Goal: Check status: Check status

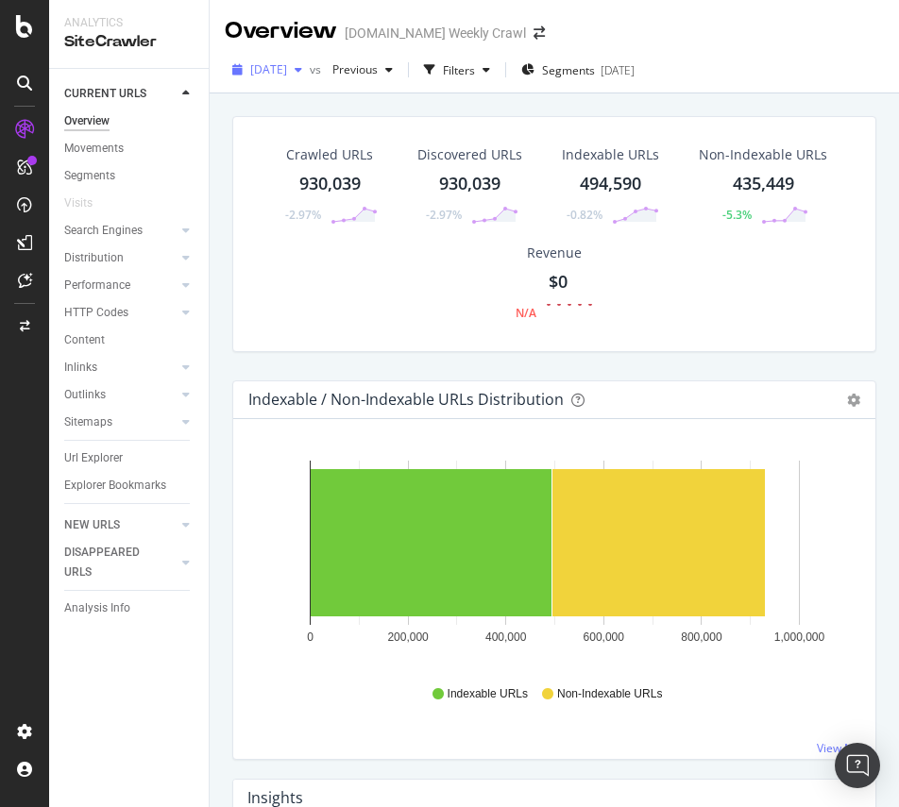
click at [287, 71] on span "[DATE]" at bounding box center [268, 69] width 37 height 16
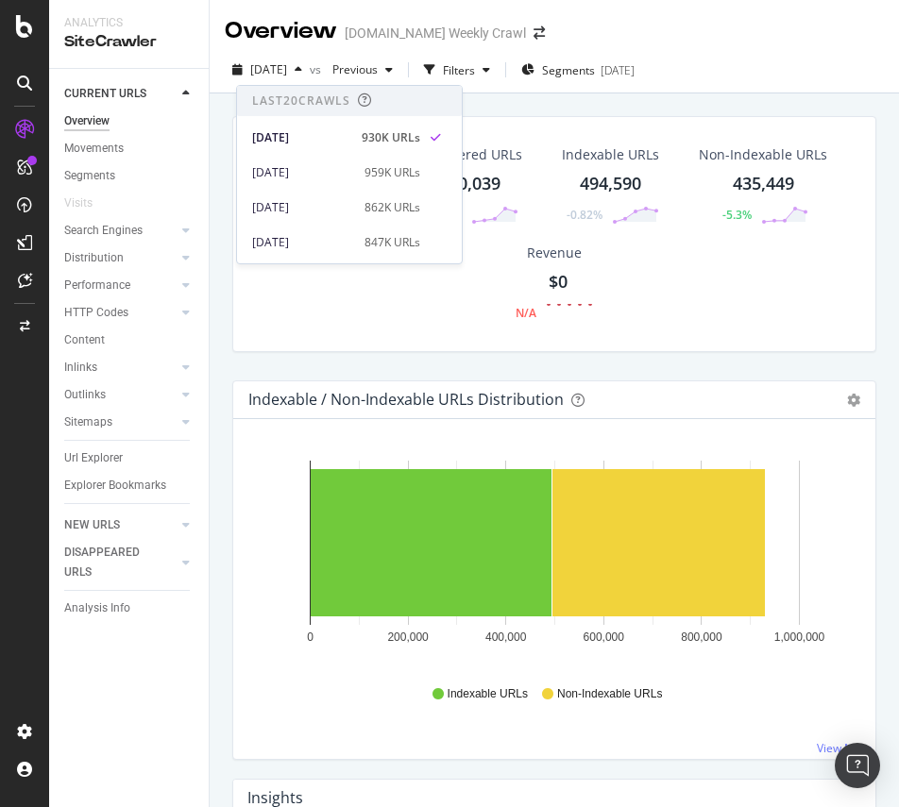
click at [589, 96] on div "Crawled URLs 930,039 -2.97% Discovered URLs 930,039 -2.97% Indexable URLs 494,5…" at bounding box center [554, 496] width 689 height 807
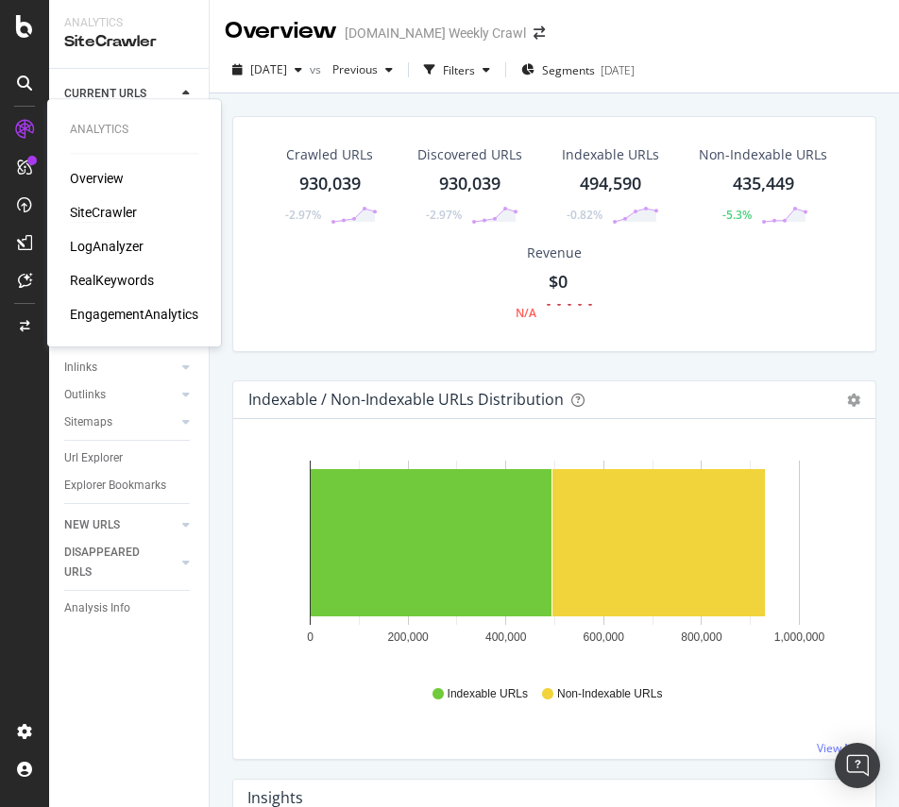
click at [25, 126] on icon at bounding box center [24, 129] width 19 height 19
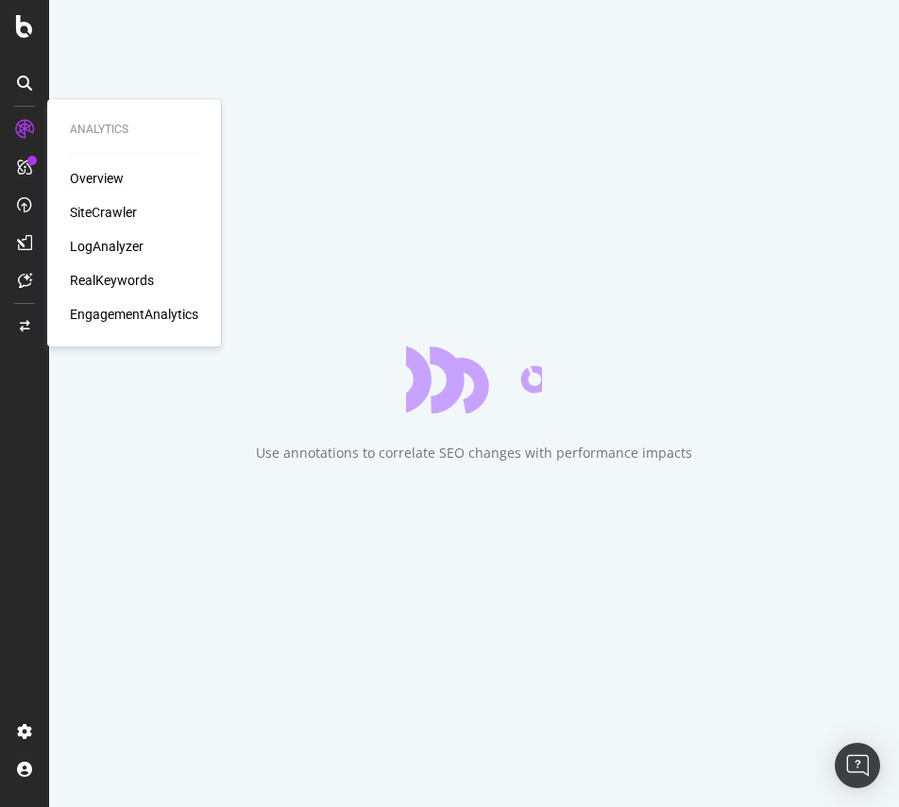
click at [98, 214] on div "SiteCrawler" at bounding box center [103, 212] width 67 height 19
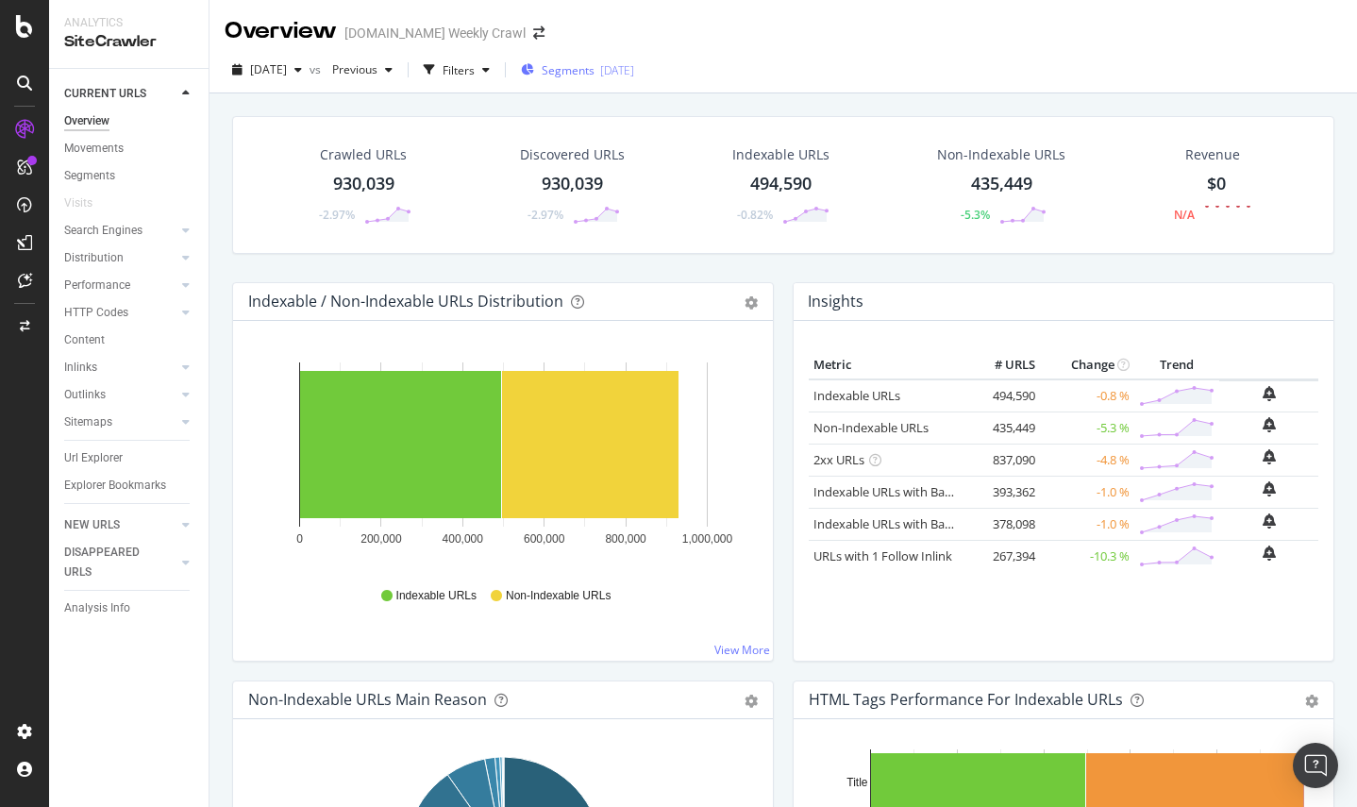
click at [595, 67] on span "Segments" at bounding box center [568, 70] width 53 height 16
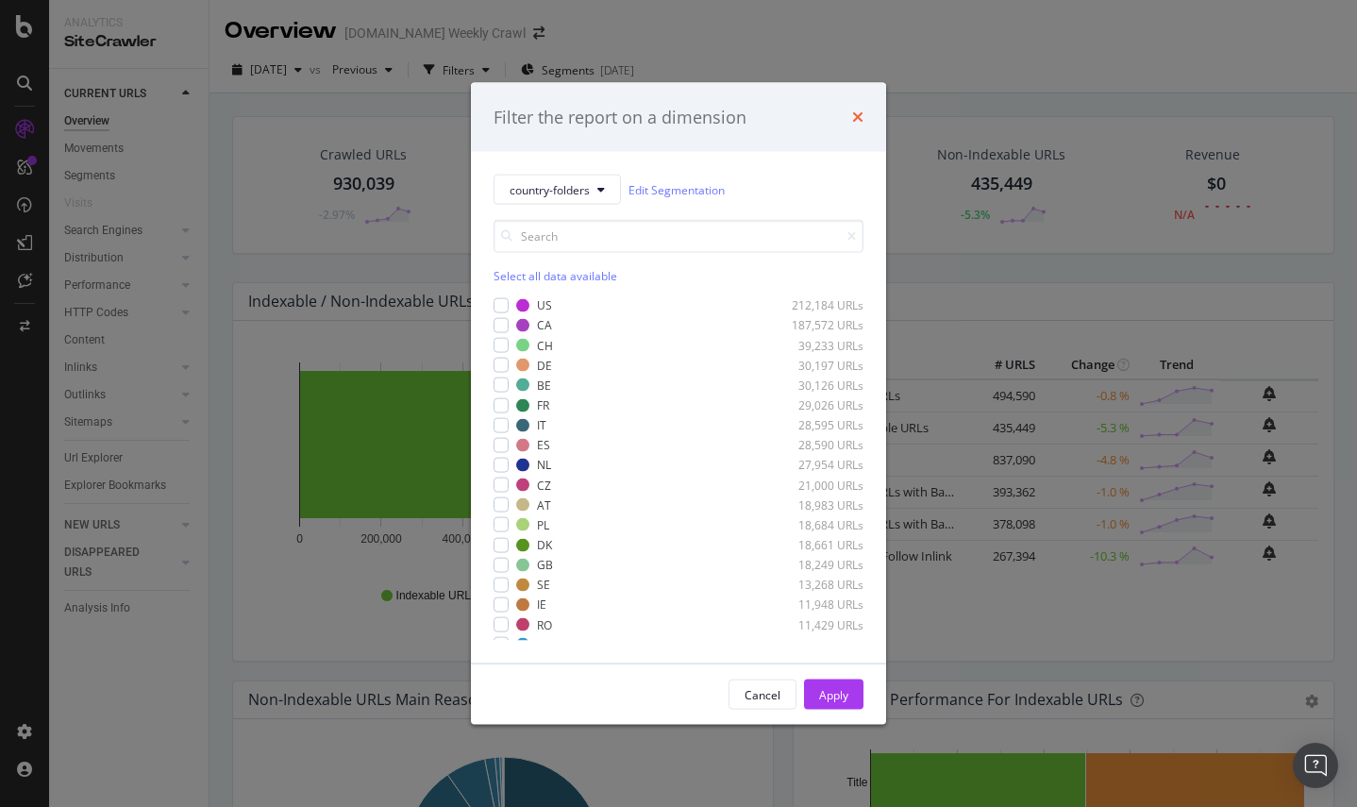
click at [861, 118] on icon "times" at bounding box center [857, 116] width 11 height 15
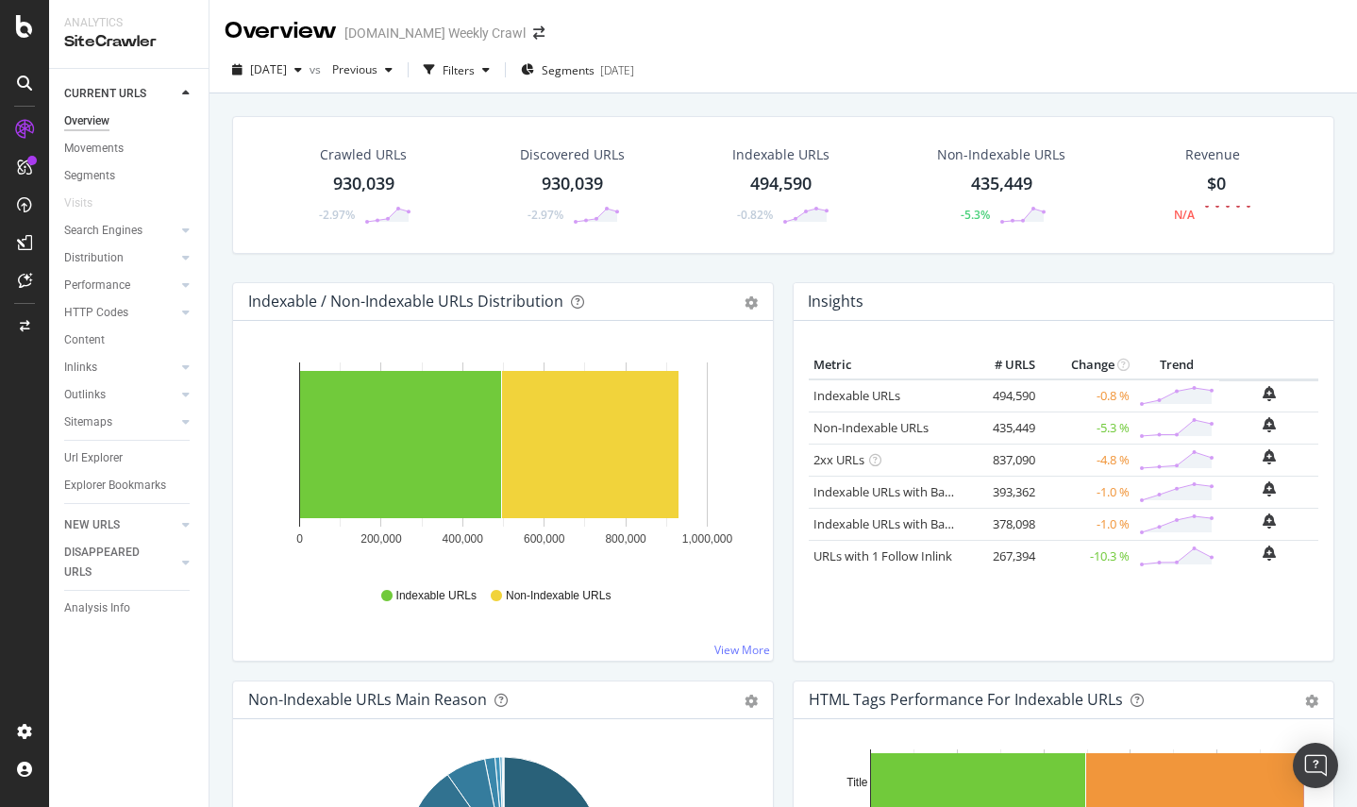
click at [960, 77] on div "2025 Sep. 4th vs Previous Filters Segments 2025-08-06" at bounding box center [784, 74] width 1148 height 38
click at [101, 217] on div "ActionBoard" at bounding box center [107, 216] width 74 height 19
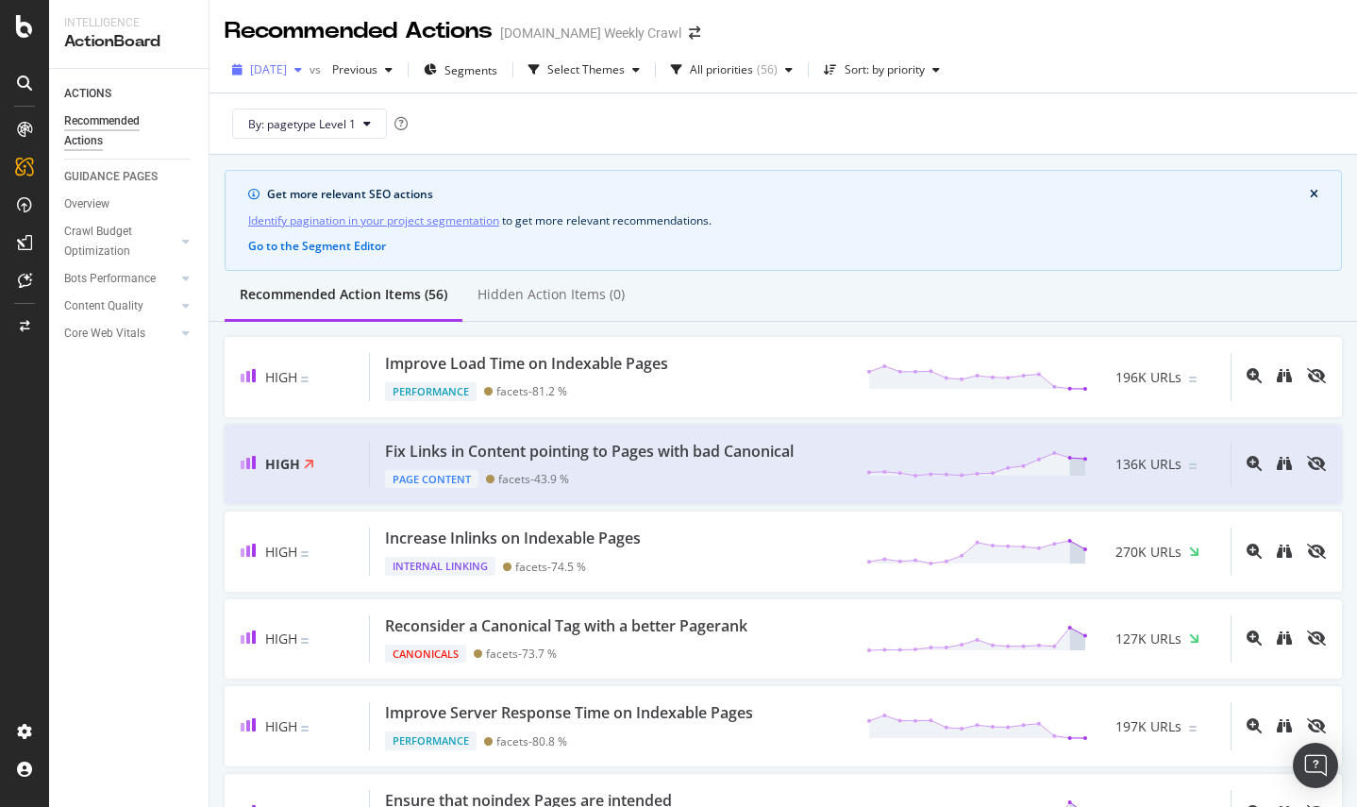
click at [287, 76] on span "2025 Sep. 4th" at bounding box center [268, 69] width 37 height 16
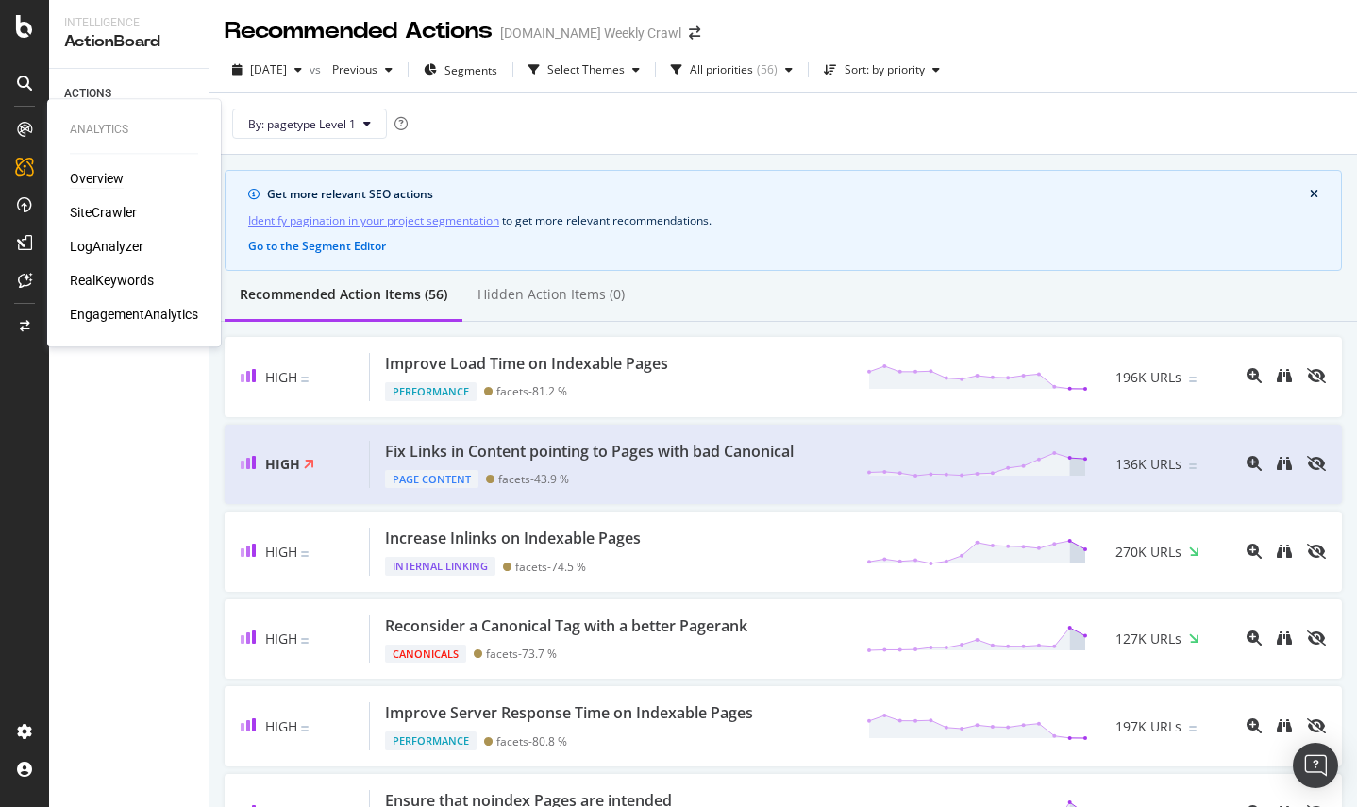
click at [102, 177] on div "Overview" at bounding box center [97, 178] width 54 height 19
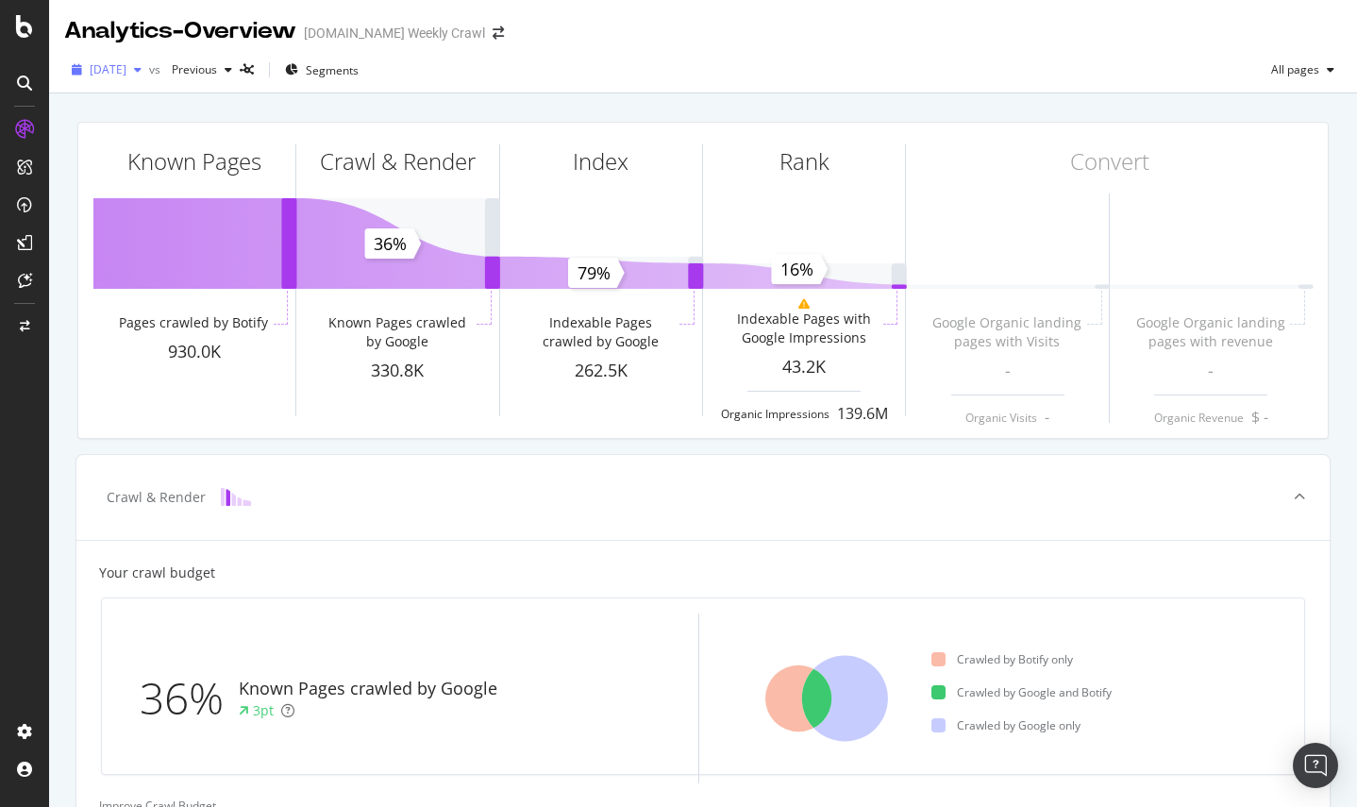
click at [126, 68] on span "2025 Sep. 4th" at bounding box center [108, 69] width 37 height 16
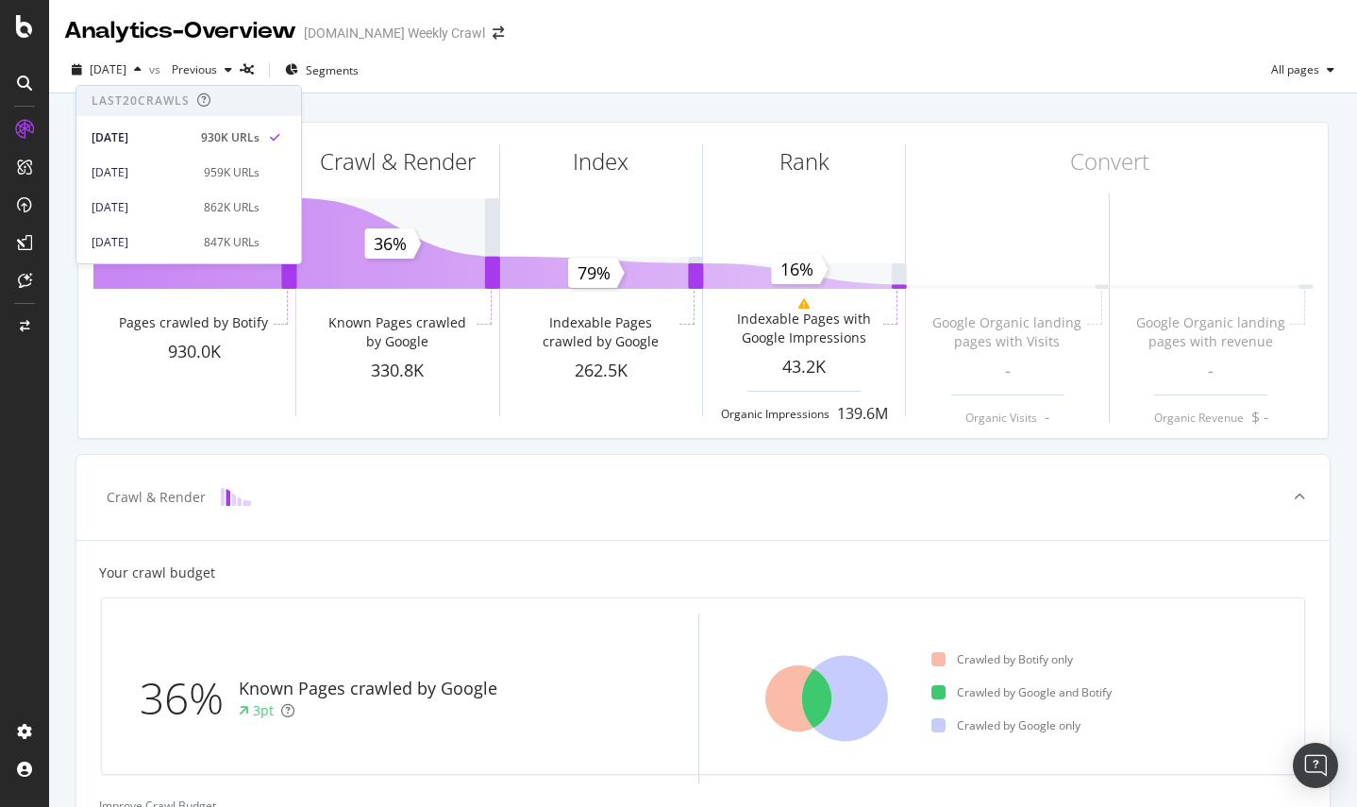
drag, startPoint x: 597, startPoint y: 73, endPoint x: 427, endPoint y: 84, distance: 170.3
click at [597, 73] on div "2025 Sep. 4th vs Previous Segments All pages" at bounding box center [703, 74] width 1308 height 38
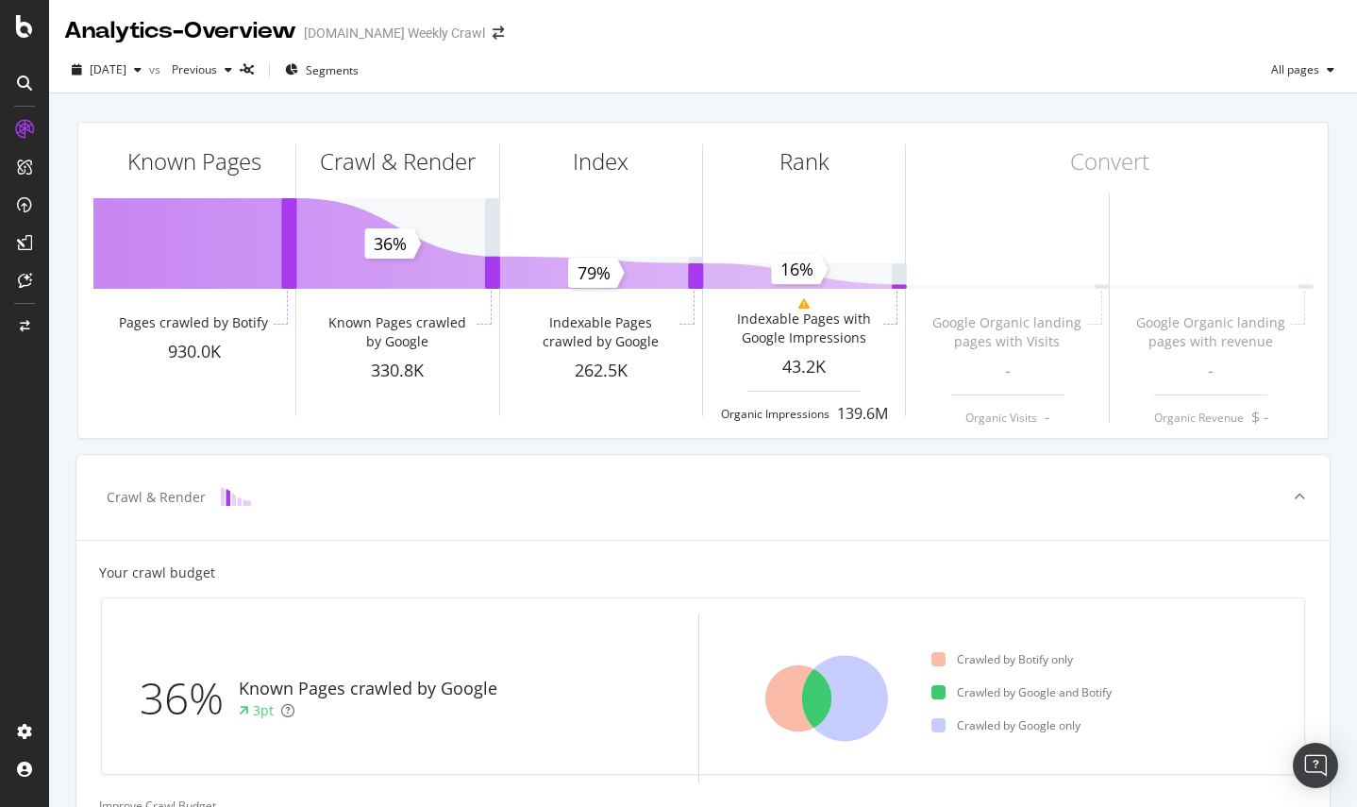
click at [22, 131] on icon at bounding box center [24, 129] width 19 height 19
click at [18, 25] on icon at bounding box center [24, 26] width 17 height 23
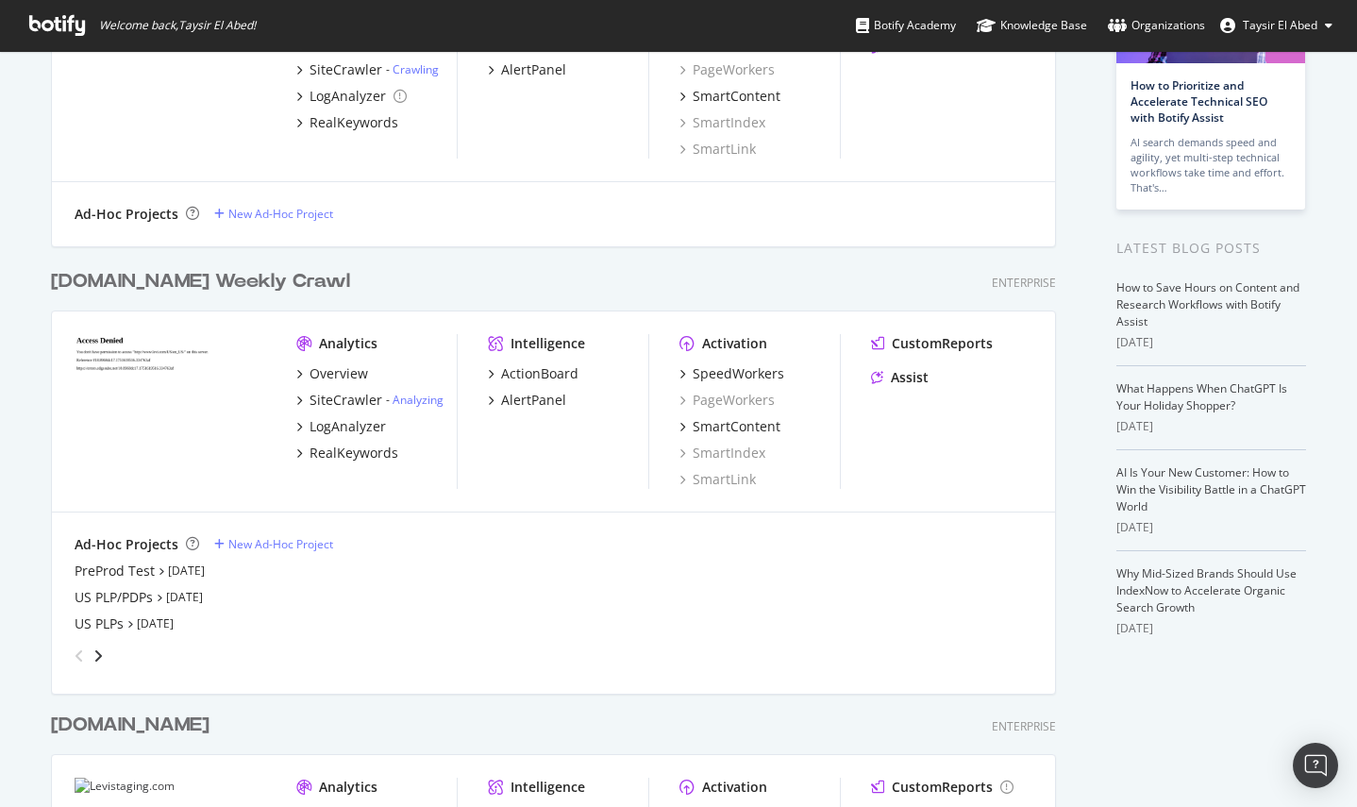
scroll to position [218, 0]
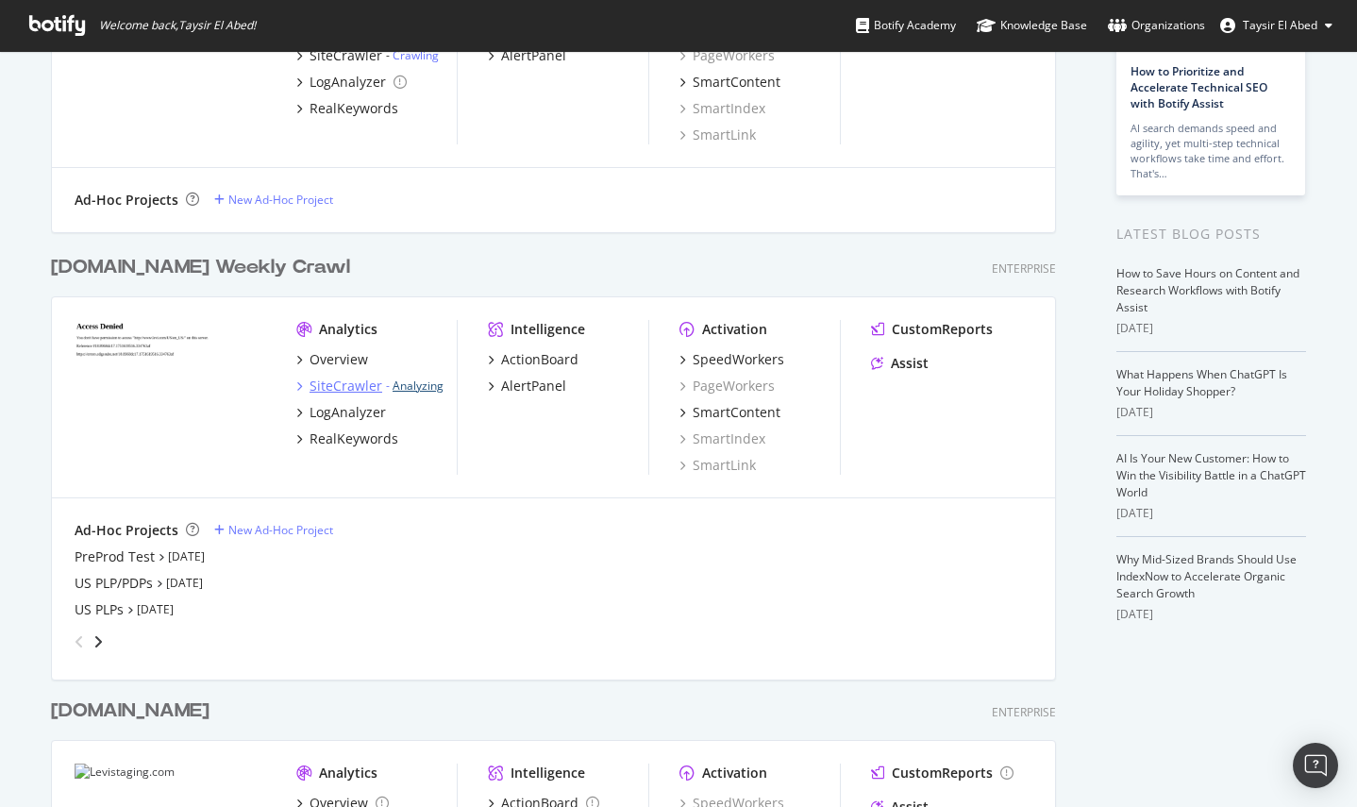
click at [393, 386] on link "Analyzing" at bounding box center [418, 386] width 51 height 16
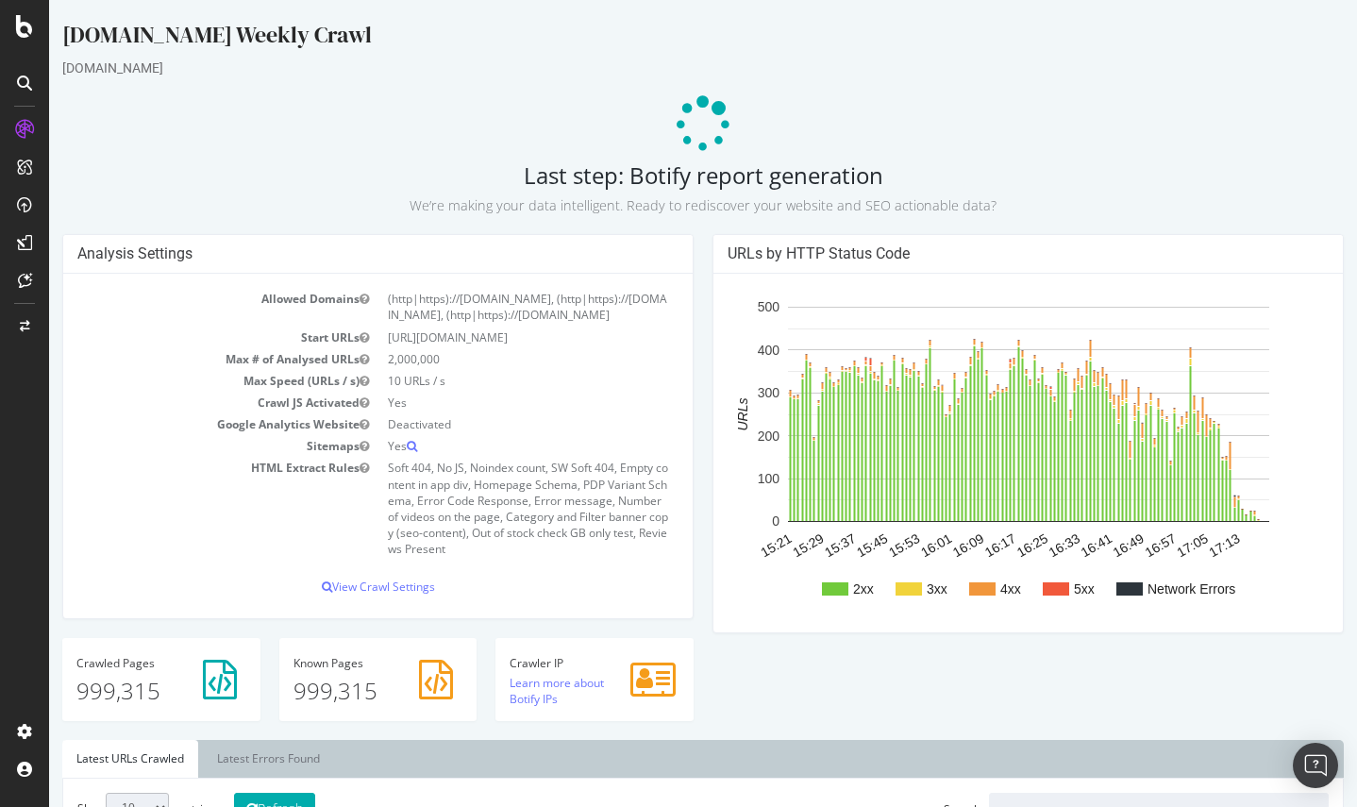
click at [2, 357] on div at bounding box center [24, 415] width 45 height 602
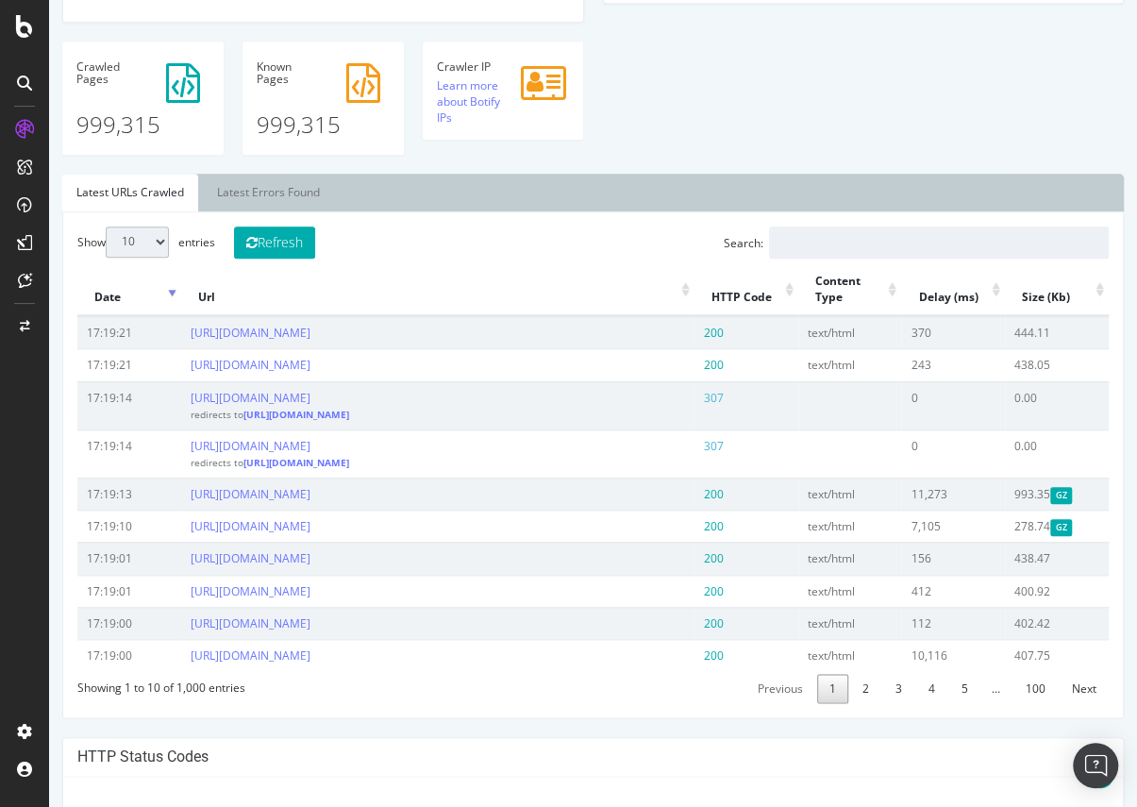
scroll to position [631, 0]
